Goal: Navigation & Orientation: Find specific page/section

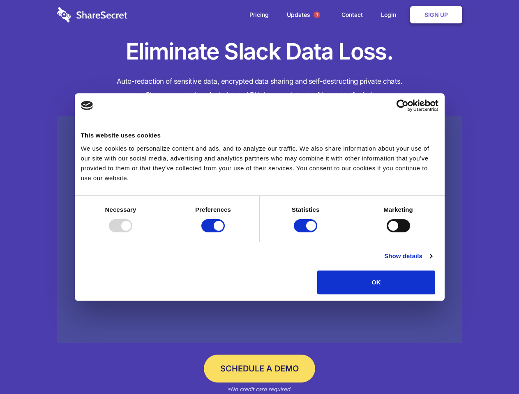
click at [132, 232] on div at bounding box center [120, 225] width 23 height 13
click at [225, 232] on input "Preferences" at bounding box center [212, 225] width 23 height 13
checkbox input "false"
click at [306, 232] on input "Statistics" at bounding box center [305, 225] width 23 height 13
checkbox input "false"
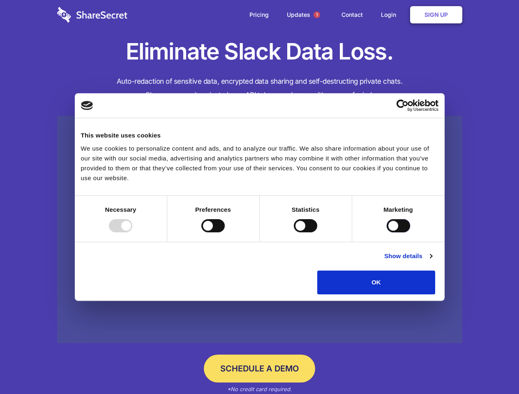
click at [386, 232] on input "Marketing" at bounding box center [397, 225] width 23 height 13
checkbox input "true"
click at [432, 261] on link "Show details" at bounding box center [408, 256] width 48 height 10
click at [0, 0] on li "Necessary 7 Necessary cookies help make a website usable by enabling basic func…" at bounding box center [0, 0] width 0 height 0
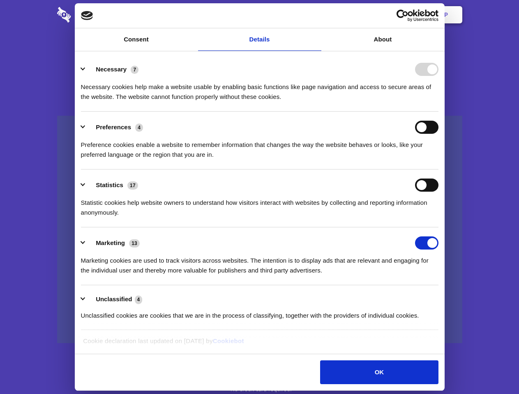
click at [316, 15] on span "1" at bounding box center [316, 14] width 7 height 7
